Goal: Task Accomplishment & Management: Manage account settings

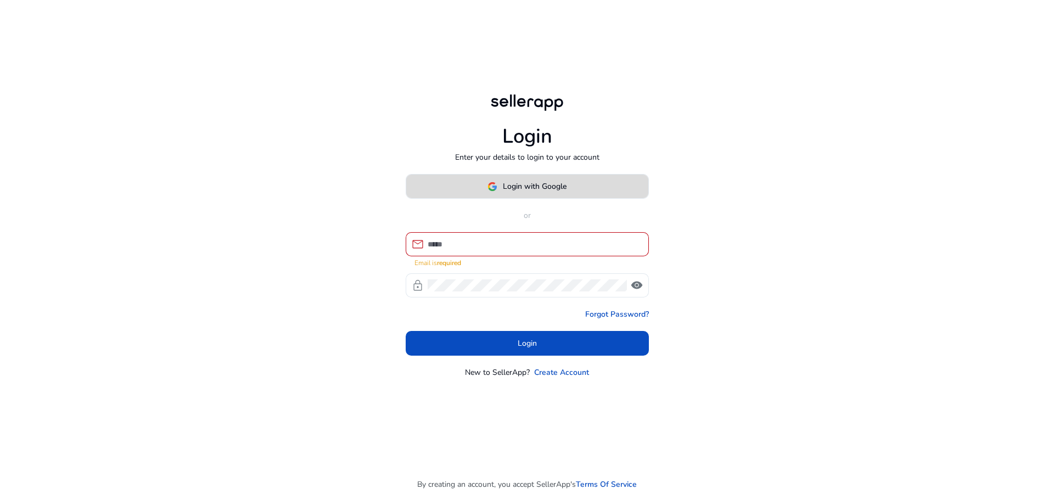
click at [522, 199] on span at bounding box center [527, 186] width 242 height 26
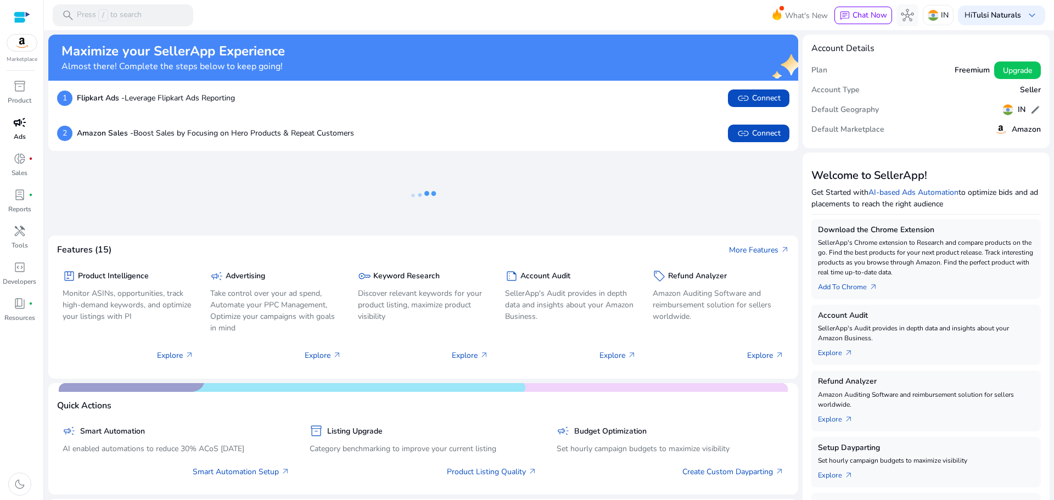
click at [19, 119] on span "campaign" at bounding box center [19, 122] width 13 height 13
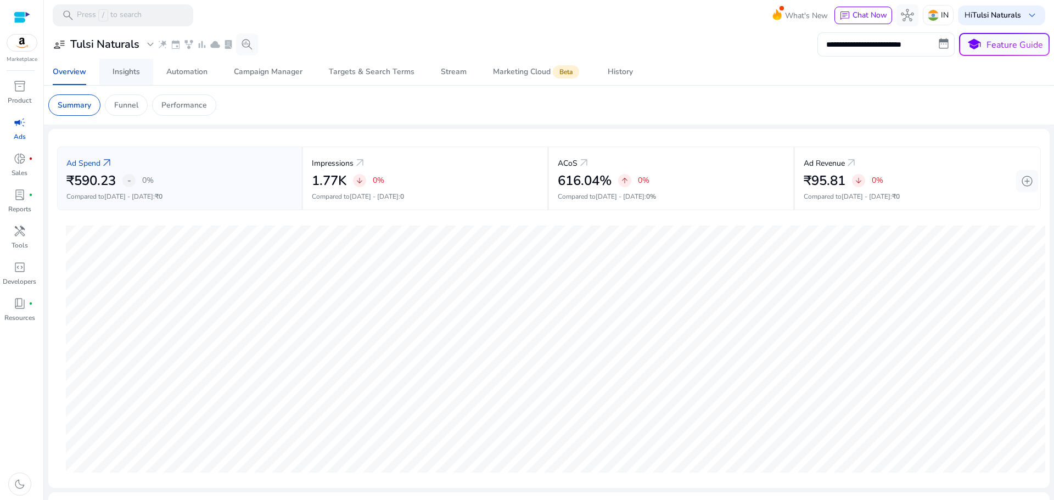
click at [121, 72] on div "Insights" at bounding box center [125, 72] width 27 height 8
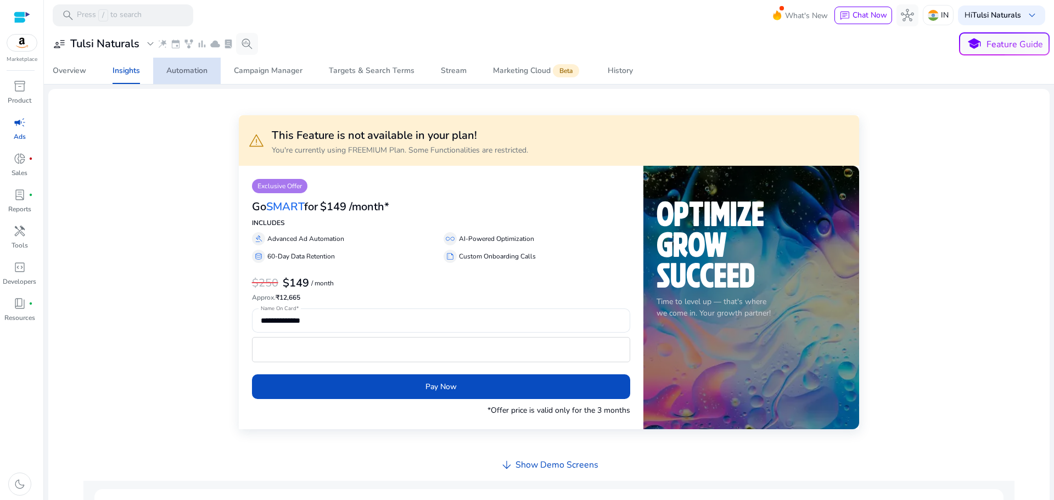
click at [183, 69] on div "Automation" at bounding box center [186, 71] width 41 height 8
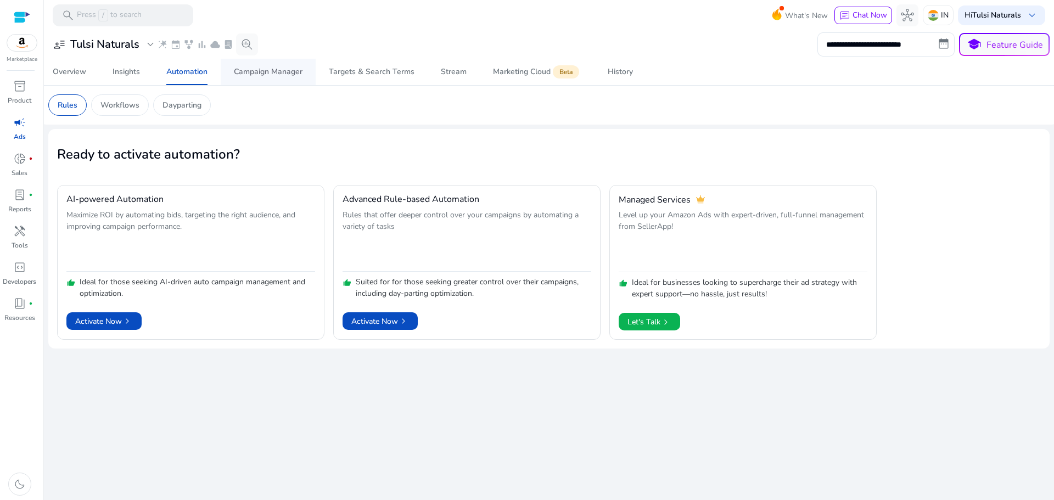
click at [262, 71] on div "Campaign Manager" at bounding box center [268, 72] width 69 height 8
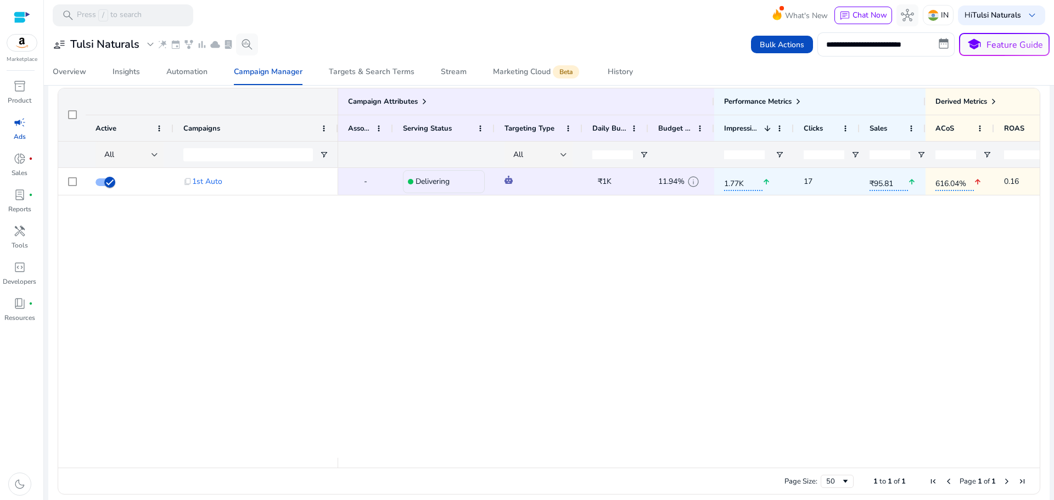
scroll to position [742, 0]
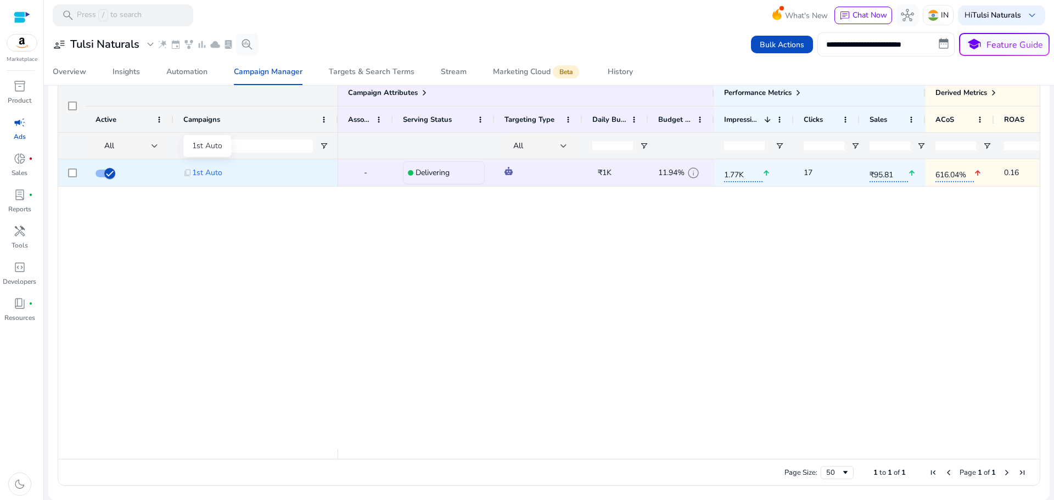
click at [202, 173] on span "1st Auto" at bounding box center [207, 172] width 30 height 22
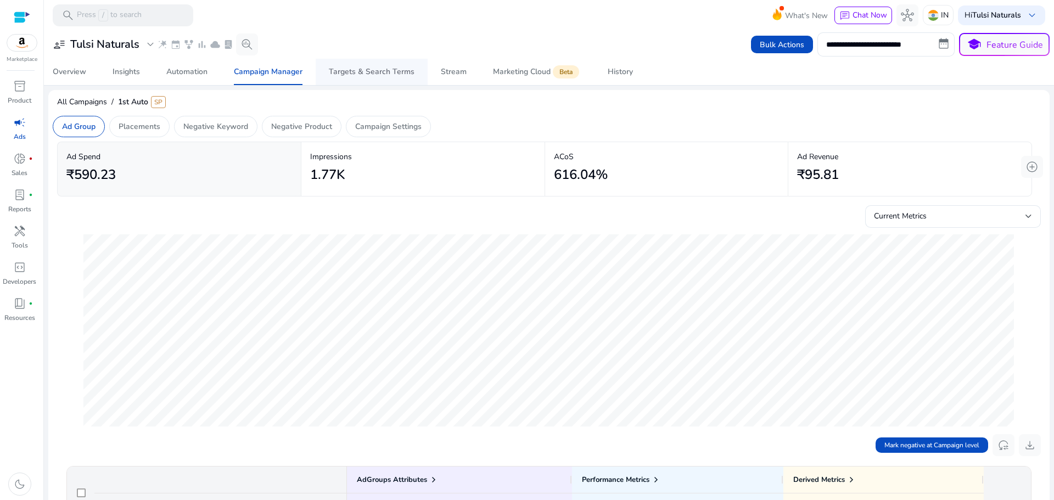
click at [368, 75] on div "Targets & Search Terms" at bounding box center [372, 72] width 86 height 8
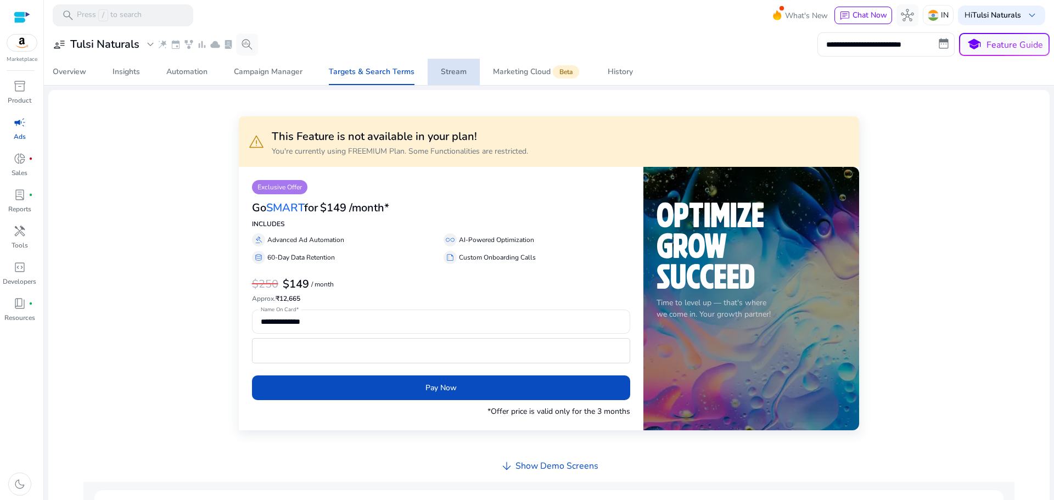
click at [455, 74] on div "Stream" at bounding box center [454, 72] width 26 height 8
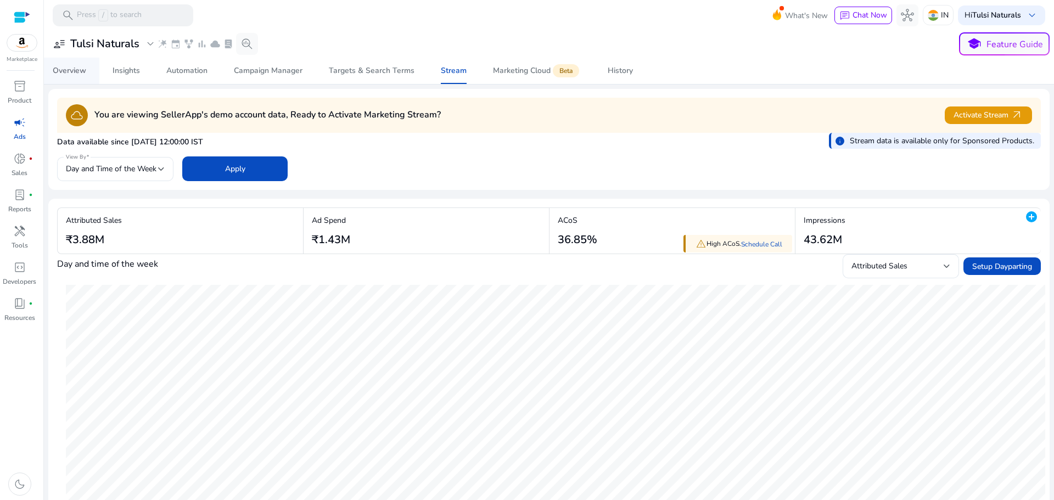
click at [75, 72] on div "Overview" at bounding box center [69, 71] width 33 height 8
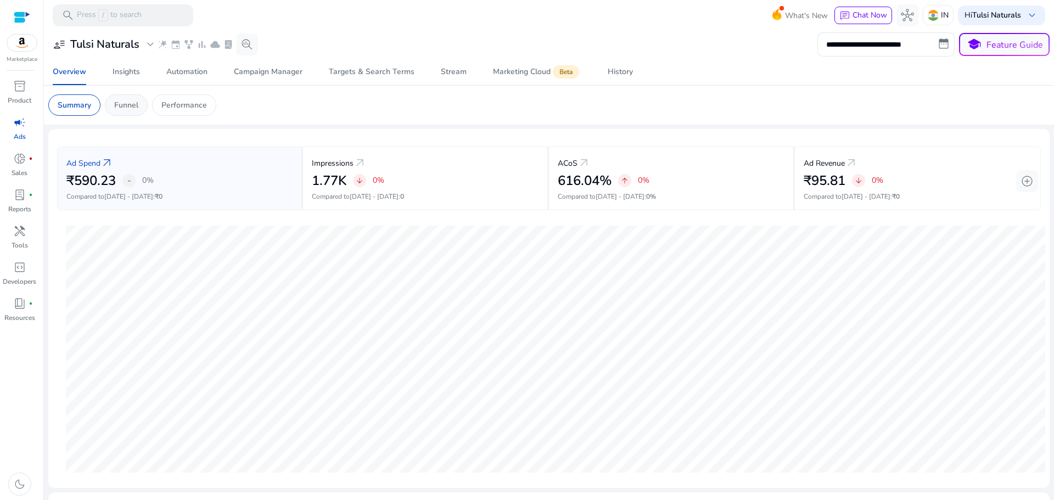
click at [128, 111] on div "Funnel" at bounding box center [126, 104] width 43 height 21
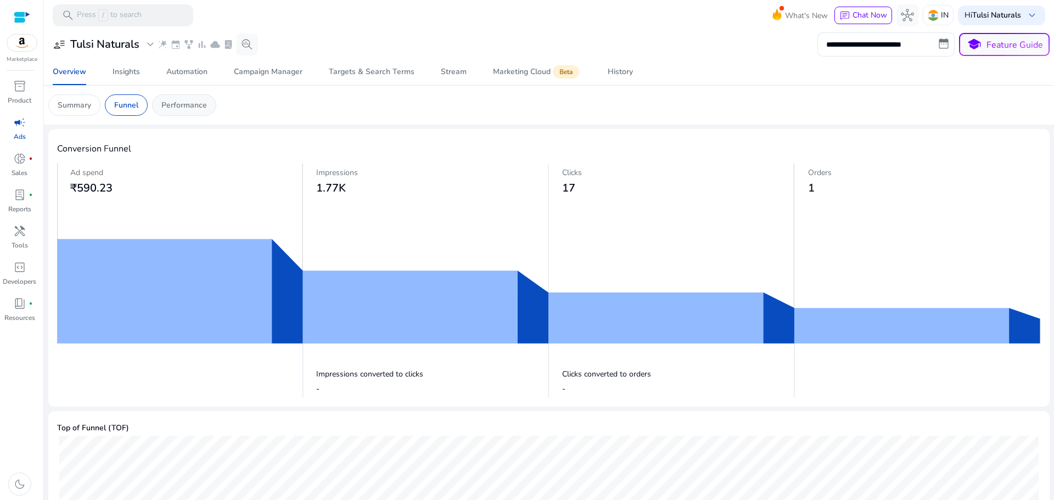
click at [204, 108] on p "Performance" at bounding box center [184, 105] width 46 height 12
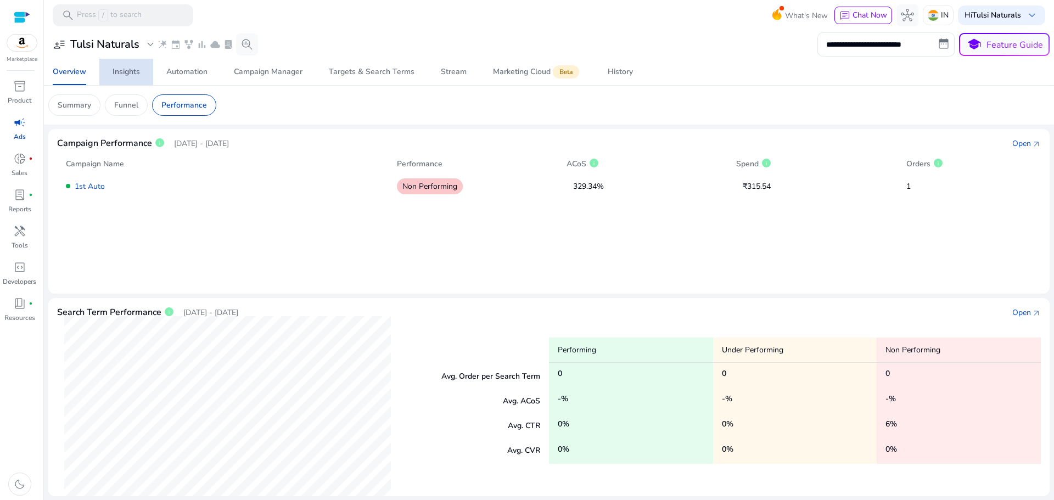
click at [123, 76] on div "Insights" at bounding box center [125, 72] width 27 height 8
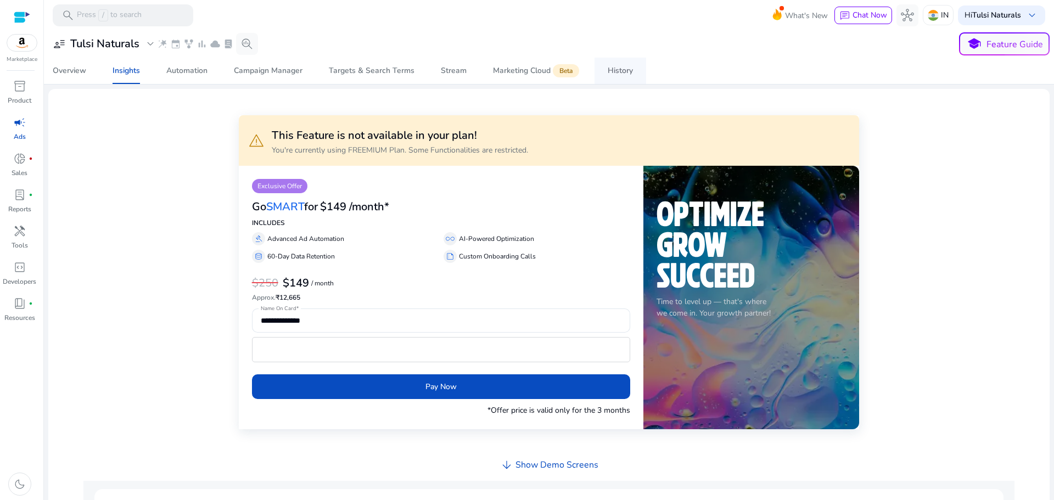
click at [619, 72] on div "History" at bounding box center [619, 71] width 25 height 8
click at [196, 74] on div "Automation" at bounding box center [186, 71] width 41 height 8
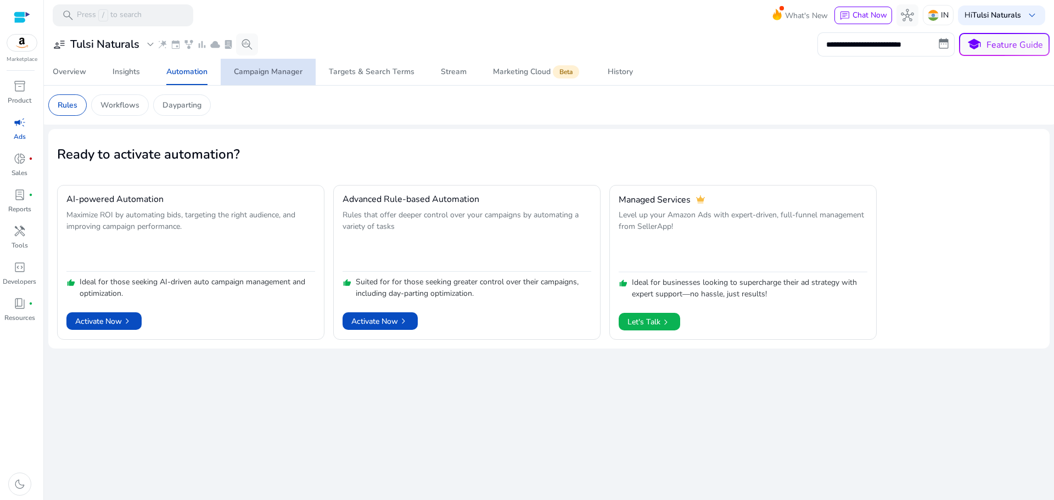
click at [287, 68] on div "Campaign Manager" at bounding box center [268, 72] width 69 height 8
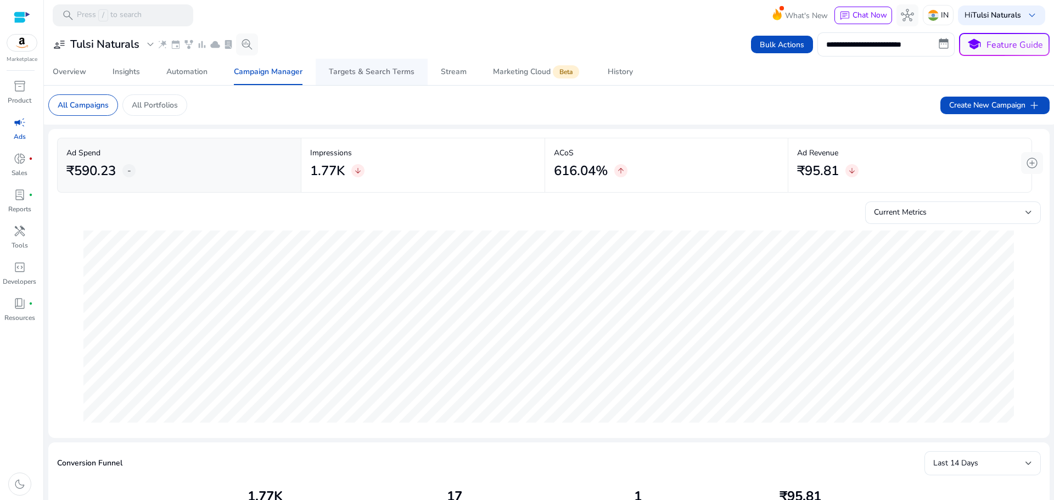
click at [351, 68] on div "Targets & Search Terms" at bounding box center [372, 72] width 86 height 8
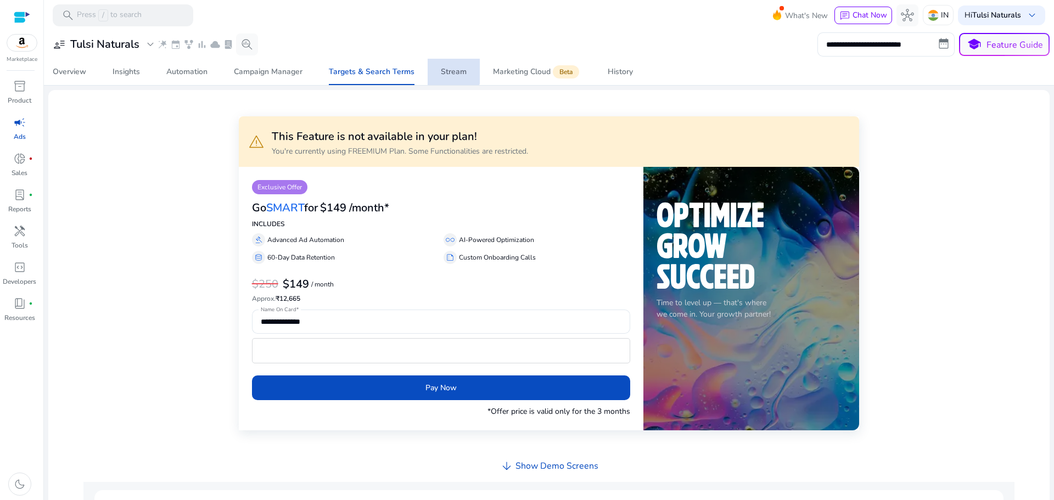
click at [441, 65] on span "Stream" at bounding box center [454, 72] width 26 height 26
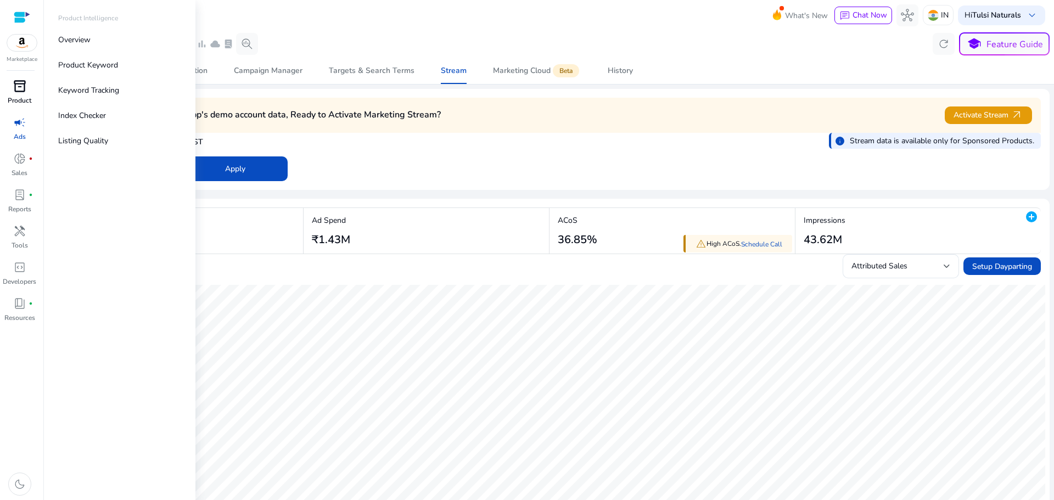
click at [16, 92] on span "inventory_2" at bounding box center [19, 86] width 13 height 13
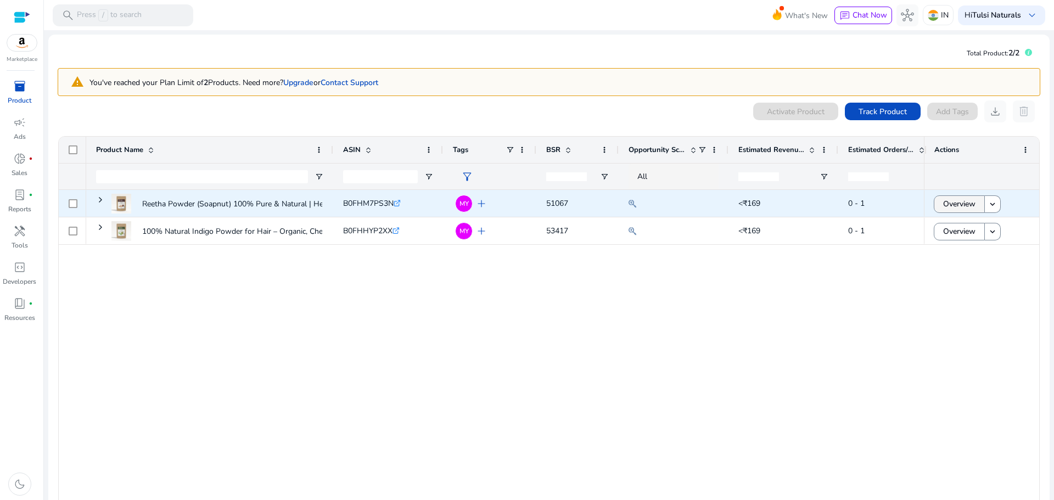
click at [953, 199] on span "Overview" at bounding box center [959, 204] width 32 height 22
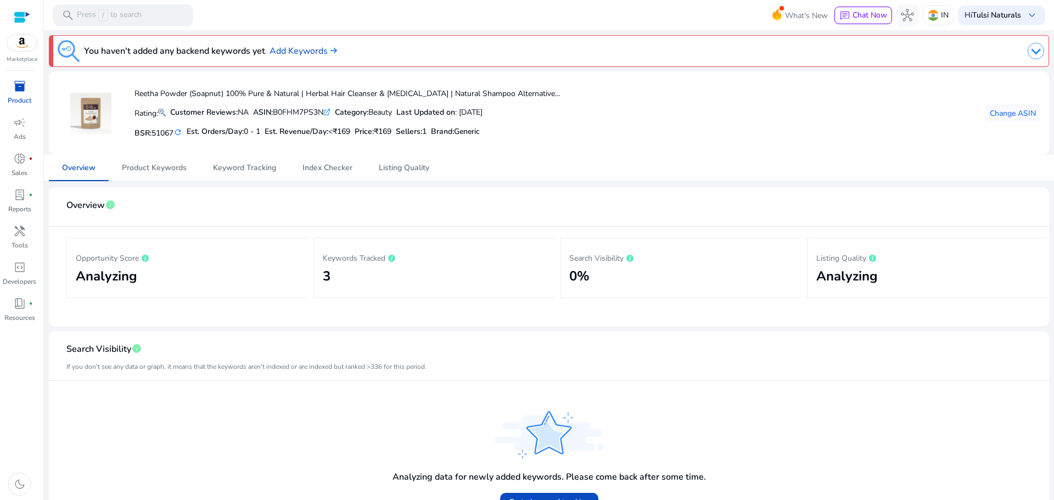
click at [369, 261] on p "Keywords Tracked" at bounding box center [434, 257] width 223 height 13
click at [256, 162] on span "Keyword Tracking" at bounding box center [244, 168] width 63 height 26
